Goal: Obtain resource: Obtain resource

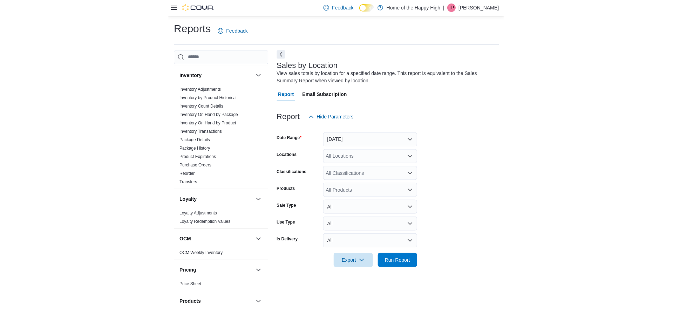
scroll to position [210, 0]
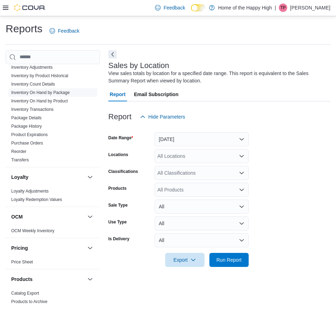
click at [56, 92] on link "Inventory On Hand by Package" at bounding box center [40, 92] width 59 height 5
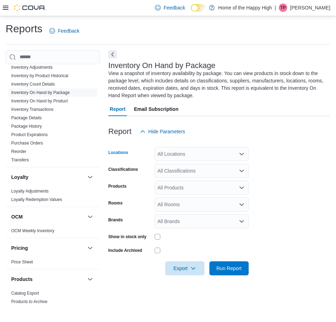
click at [176, 155] on div "All Locations" at bounding box center [202, 154] width 94 height 14
type input "****"
click at [188, 164] on span "Saskatoon - [GEOGRAPHIC_DATA] - Fire & Flower" at bounding box center [240, 165] width 112 height 7
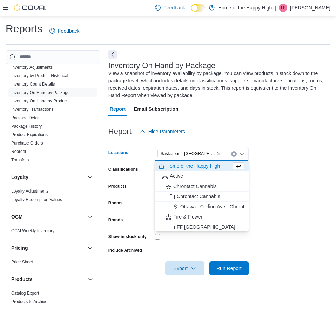
click at [222, 133] on div "Report Hide Parameters" at bounding box center [219, 131] width 222 height 14
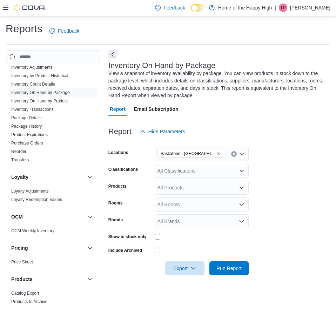
click at [184, 170] on div "All Classifications" at bounding box center [202, 171] width 94 height 14
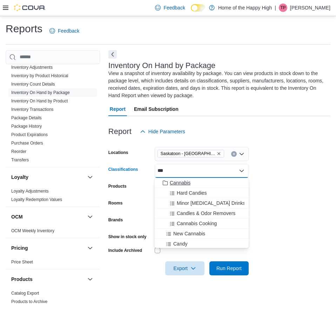
type input "***"
drag, startPoint x: 187, startPoint y: 183, endPoint x: 228, endPoint y: 138, distance: 60.8
click at [187, 183] on span "Cannabis" at bounding box center [180, 182] width 21 height 7
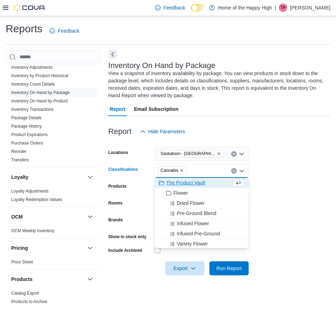
click at [233, 129] on div "Report Hide Parameters" at bounding box center [219, 131] width 222 height 14
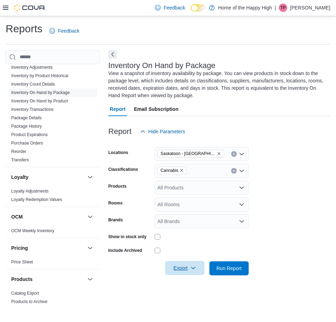
click at [186, 266] on span "Export" at bounding box center [184, 268] width 31 height 14
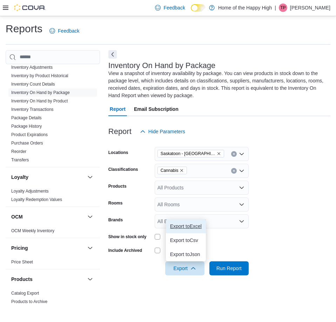
click at [185, 229] on button "Export to Excel" at bounding box center [186, 226] width 40 height 14
